Goal: Complete application form

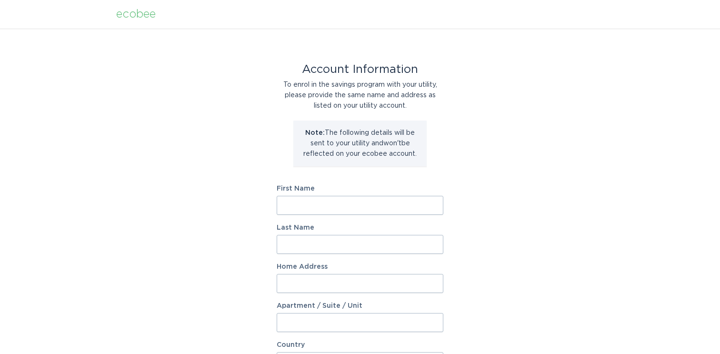
click at [365, 208] on input "First Name" at bounding box center [360, 205] width 167 height 19
type input "Jonathon"
type input "Damm"
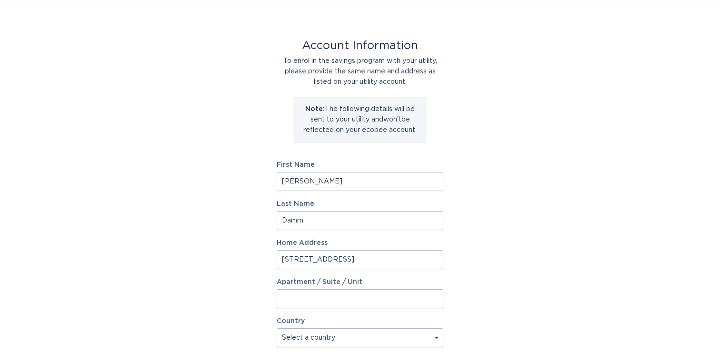
type input "4021 Hunters Dr"
select select "US"
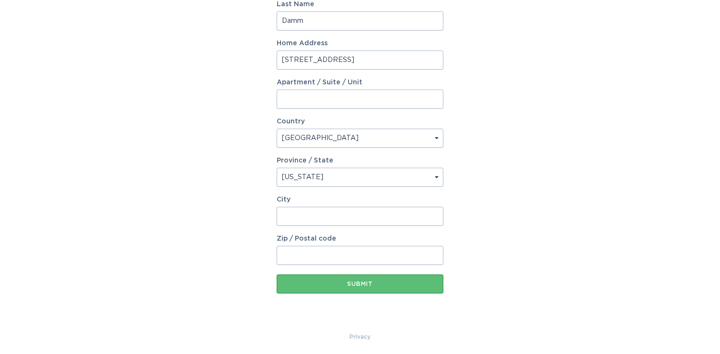
select select "MI"
type input "4"
type input "Highland Townshiop"
type input "Highland"
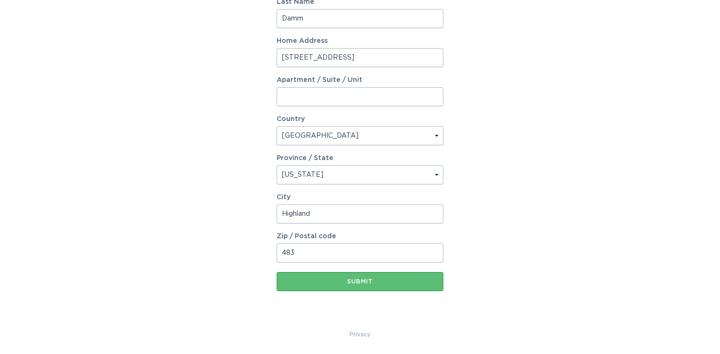
scroll to position [226, 0]
type input "48356"
click at [215, 184] on div "Account Information To enrol in the savings program with your utility, please p…" at bounding box center [360, 66] width 720 height 526
click at [302, 277] on button "Submit" at bounding box center [360, 281] width 167 height 19
